Goal: Find specific page/section: Locate a particular part of the current website

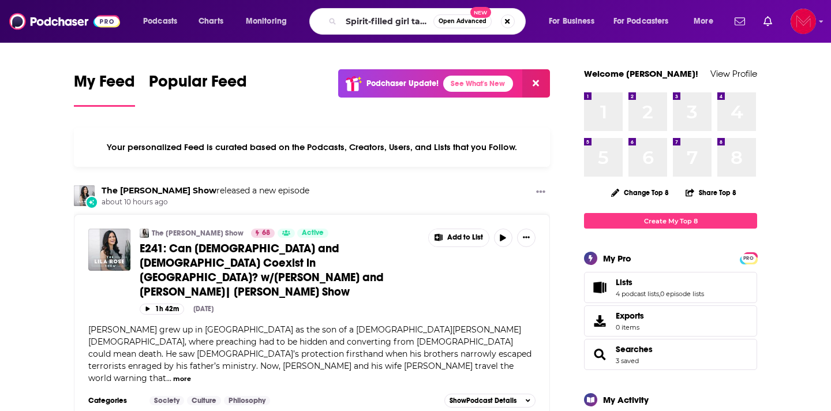
type input "Spirit-filled girl talk"
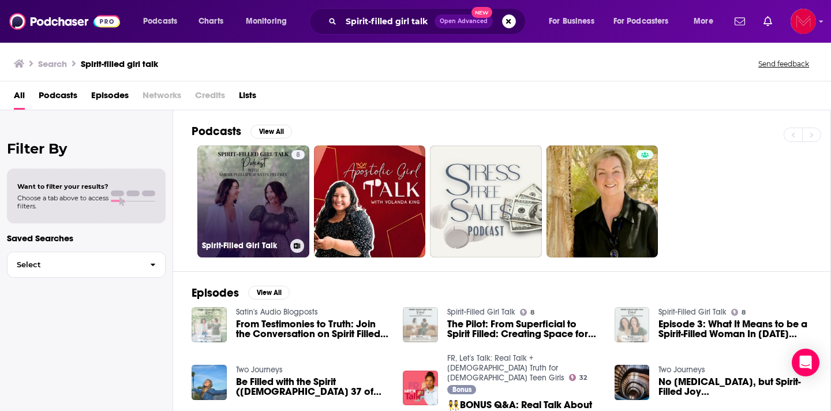
click at [251, 201] on link "8 Spirit-Filled Girl Talk" at bounding box center [253, 201] width 112 height 112
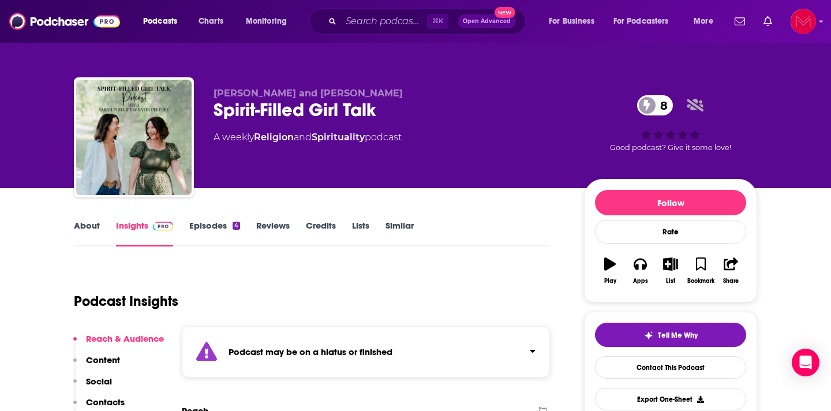
click at [383, 99] on div "Spirit-Filled Girl Talk 8" at bounding box center [389, 110] width 352 height 22
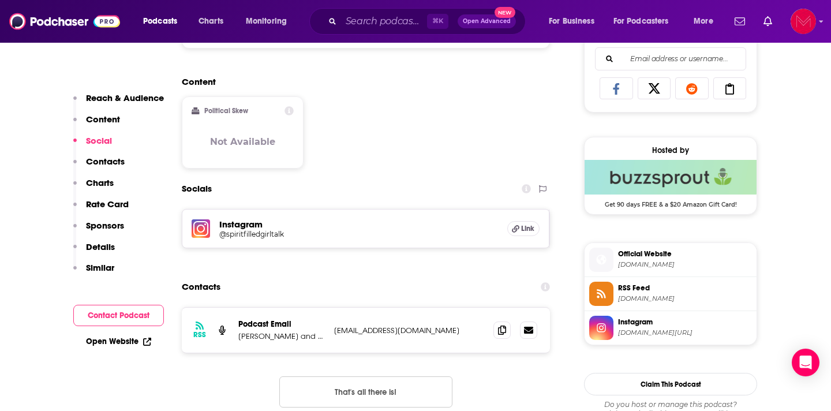
scroll to position [750, 0]
click at [661, 333] on span "[DOMAIN_NAME][URL]" at bounding box center [685, 332] width 134 height 9
